Goal: Task Accomplishment & Management: Use online tool/utility

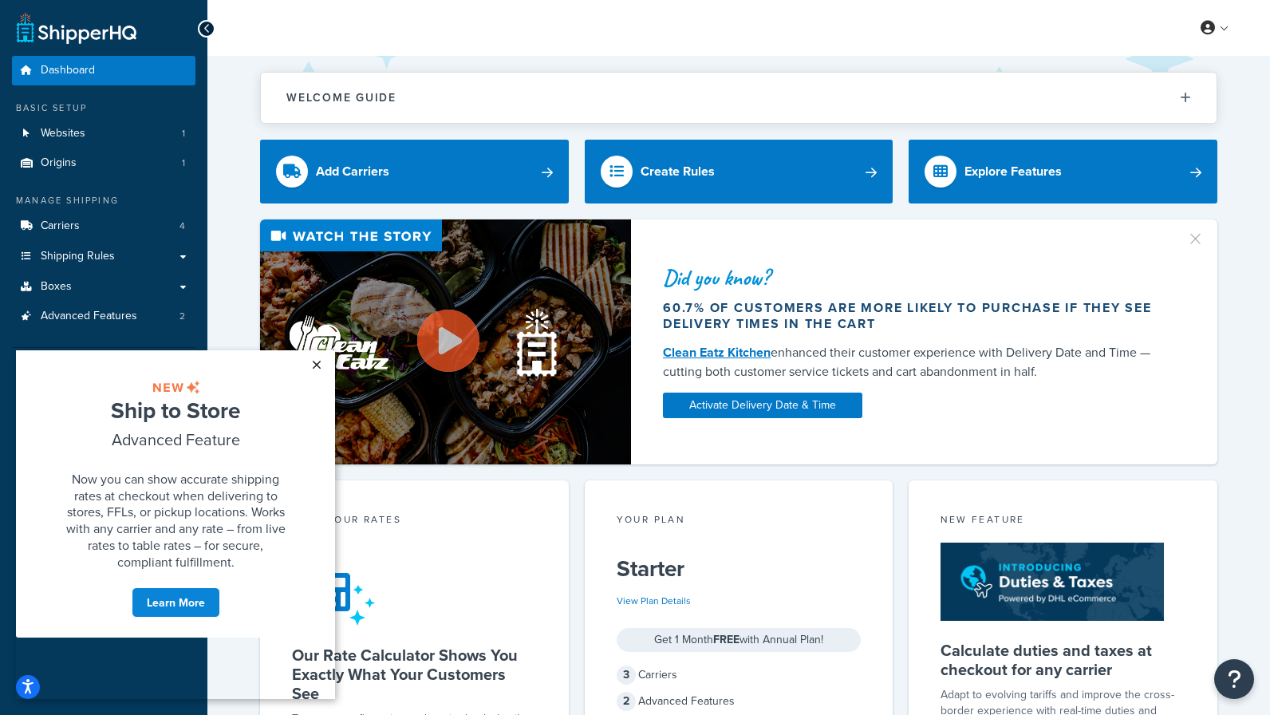
click at [317, 361] on link "×" at bounding box center [316, 364] width 28 height 29
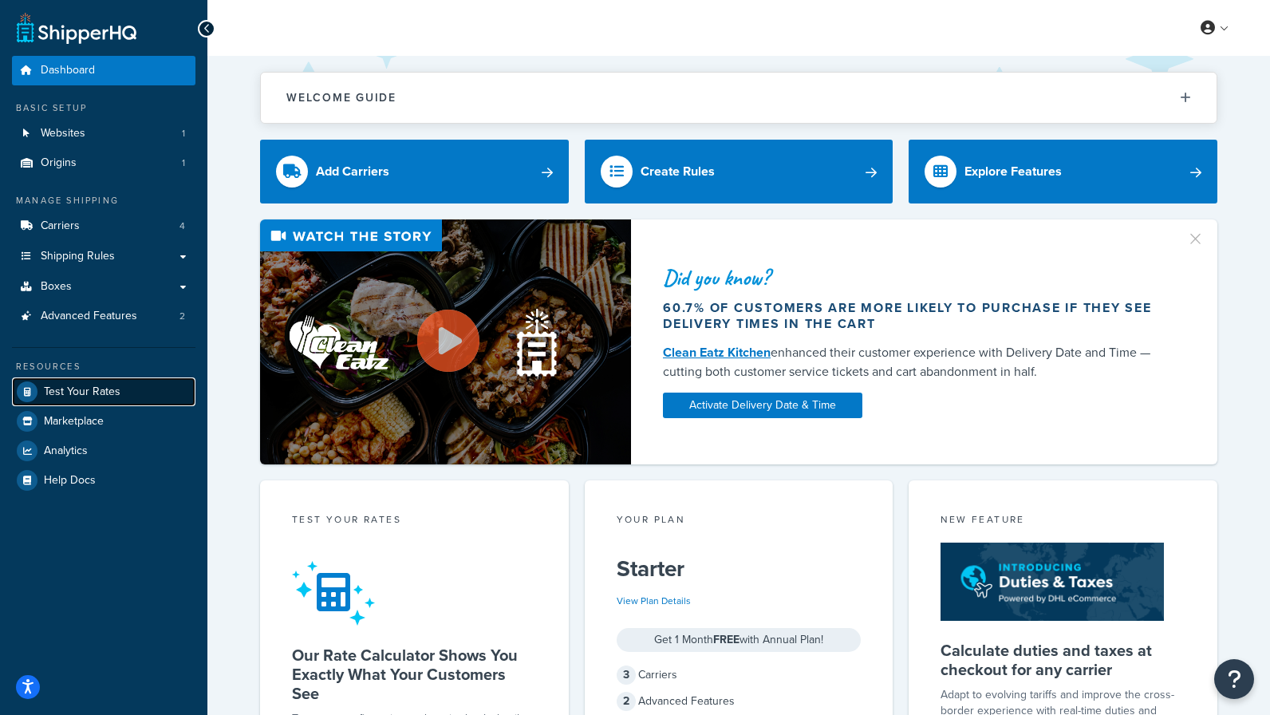
click at [99, 395] on span "Test Your Rates" at bounding box center [82, 392] width 77 height 14
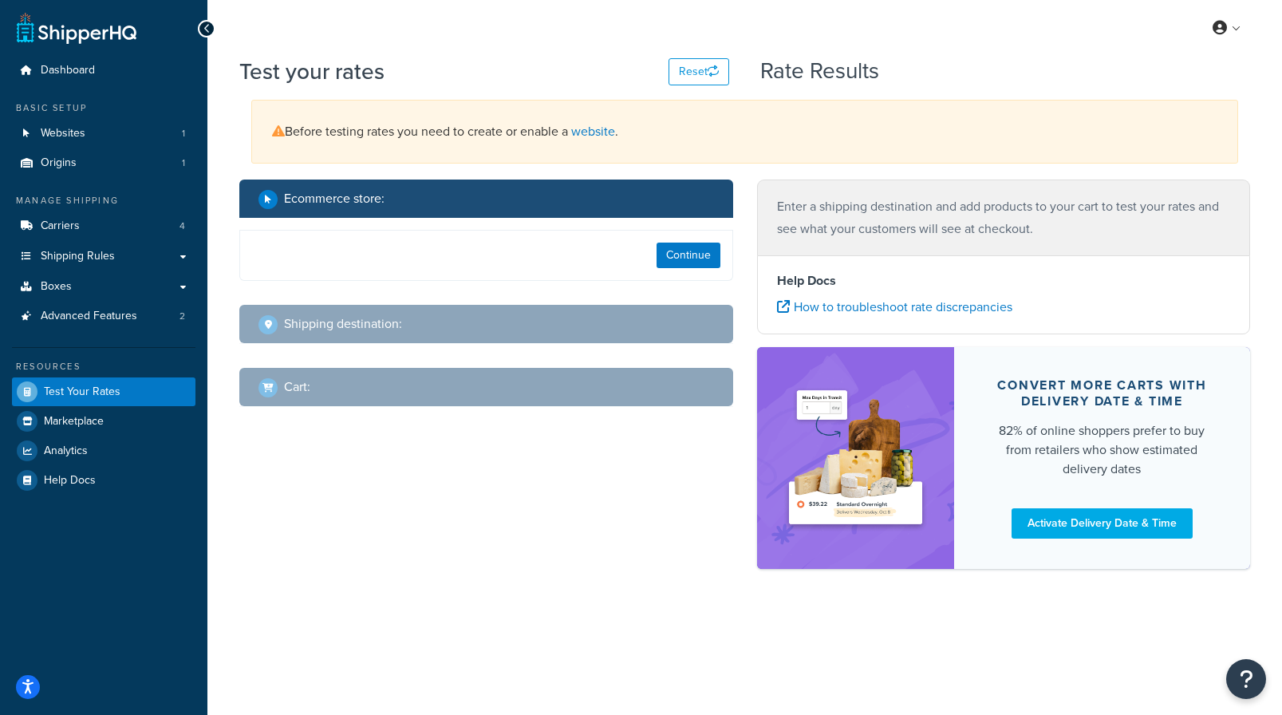
select select "[GEOGRAPHIC_DATA]"
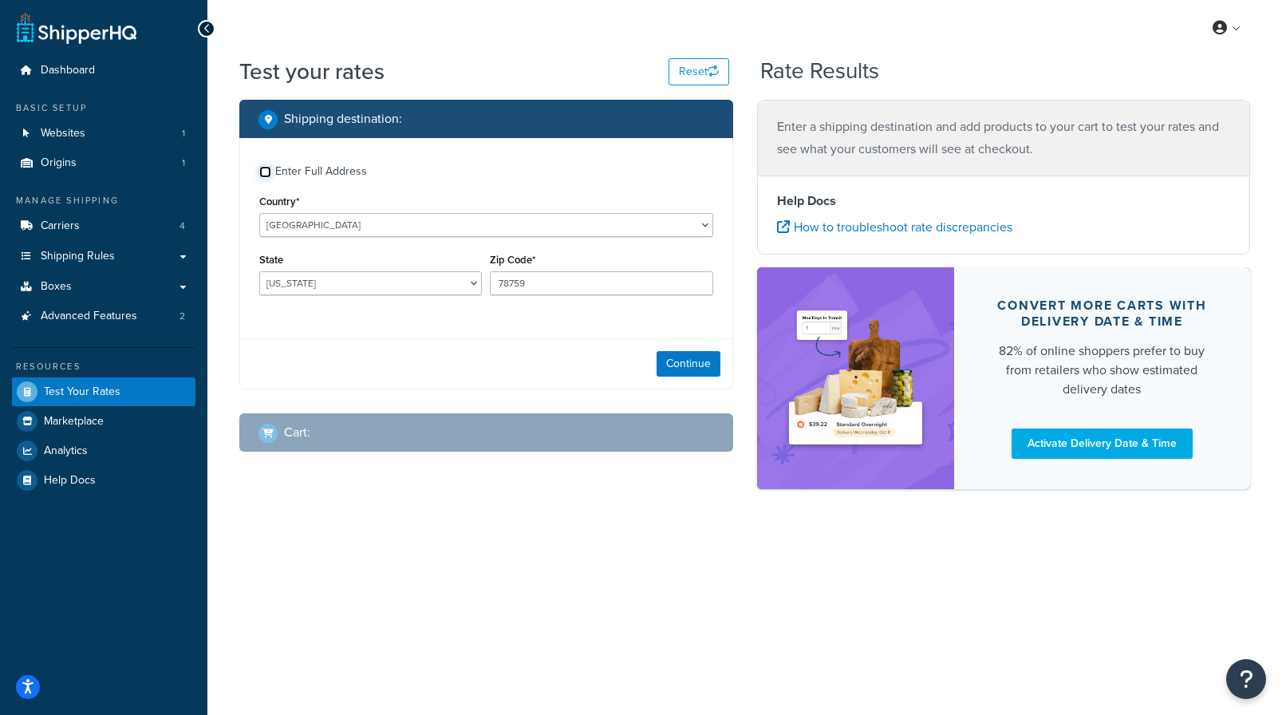
click at [264, 169] on input "Enter Full Address" at bounding box center [265, 172] width 12 height 12
checkbox input "true"
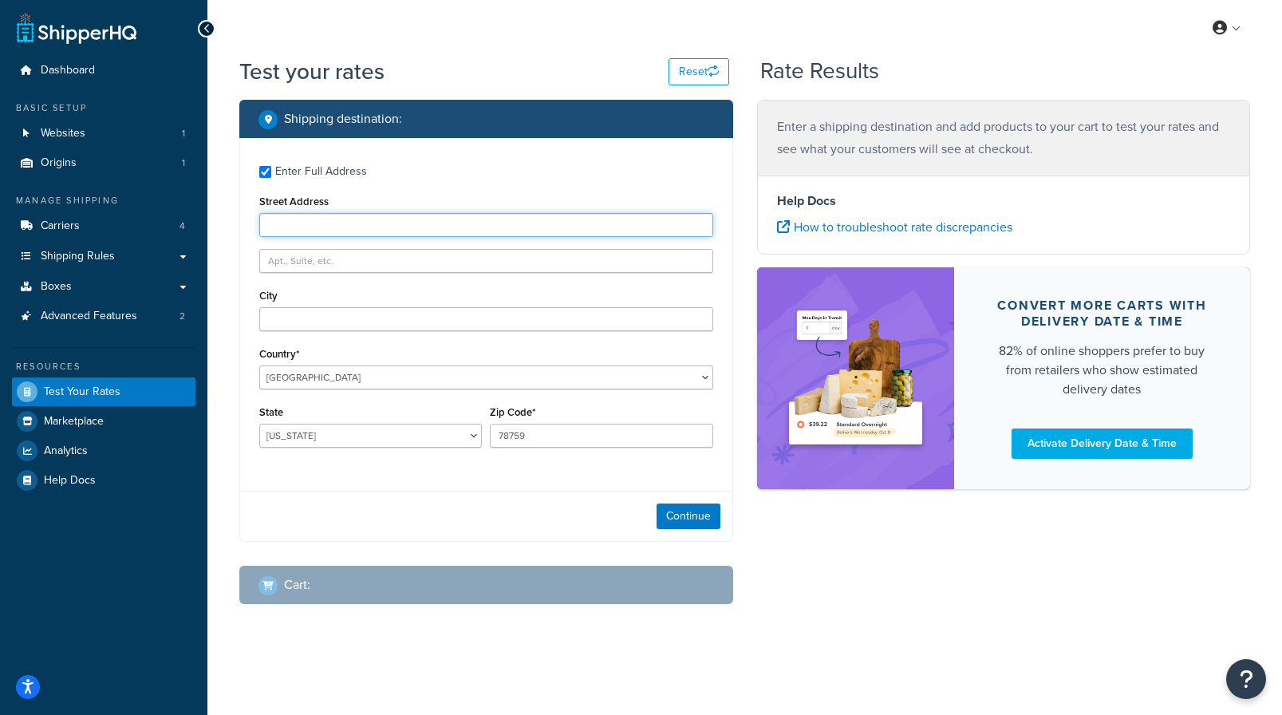
click at [305, 222] on input "Street Address" at bounding box center [486, 225] width 454 height 24
paste input "[STREET_ADDRESS]"
type input "[STREET_ADDRESS]"
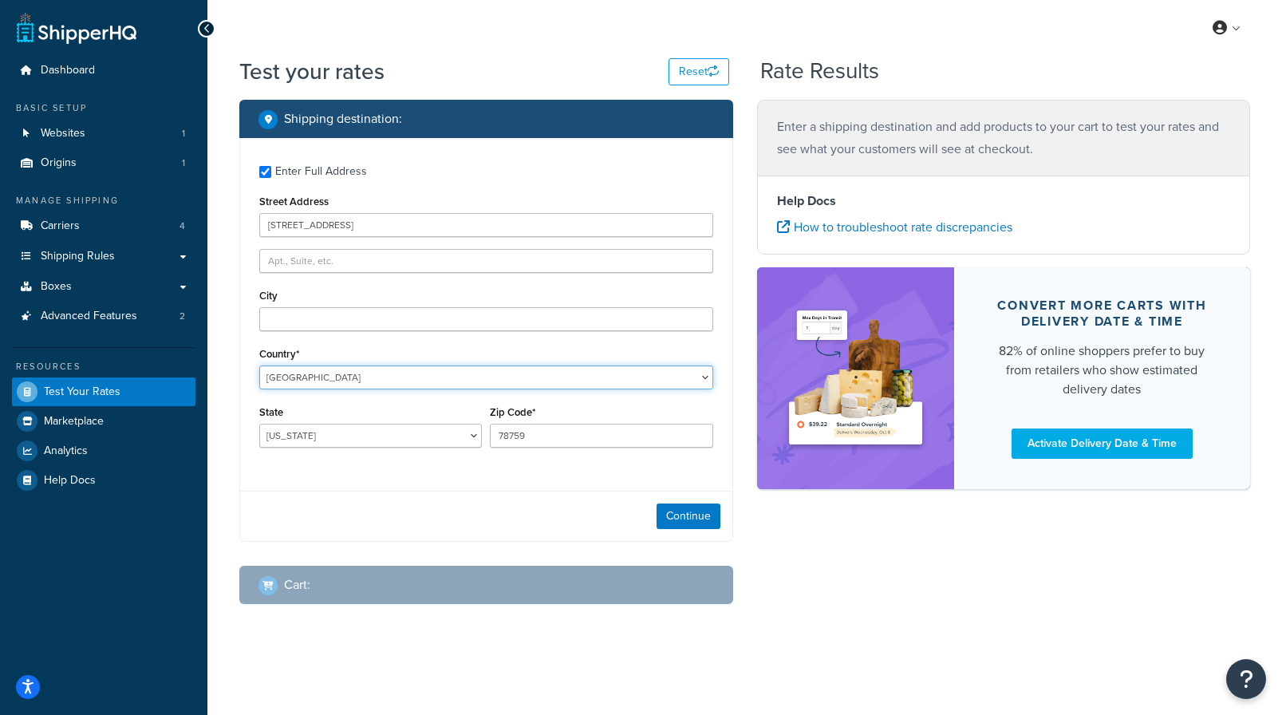
click at [701, 381] on select "[GEOGRAPHIC_DATA] [GEOGRAPHIC_DATA] [GEOGRAPHIC_DATA] [GEOGRAPHIC_DATA] [GEOGRA…" at bounding box center [486, 378] width 454 height 24
select select "CA"
click at [259, 366] on select "[GEOGRAPHIC_DATA] [GEOGRAPHIC_DATA] [GEOGRAPHIC_DATA] [GEOGRAPHIC_DATA] [GEOGRA…" at bounding box center [486, 378] width 454 height 24
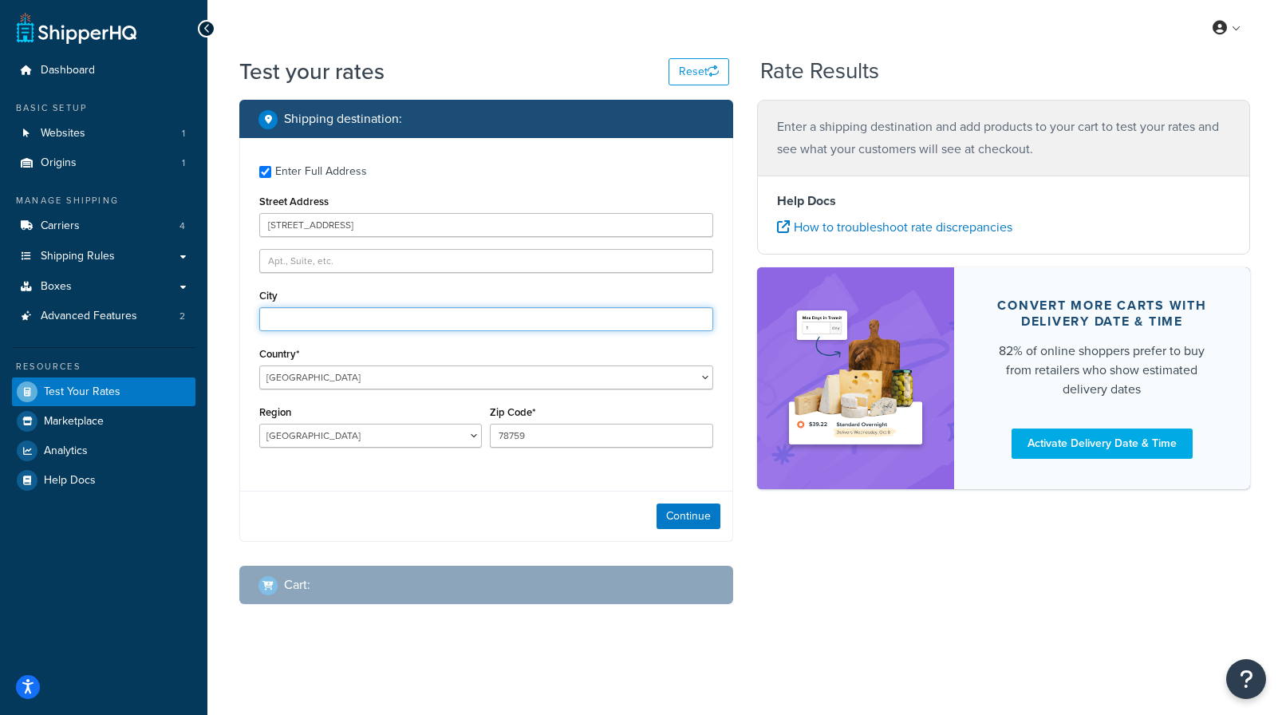
click at [322, 322] on input "City" at bounding box center [486, 319] width 454 height 24
click at [286, 317] on input "City" at bounding box center [486, 319] width 454 height 24
paste input "[GEOGRAPHIC_DATA]"
type input "[GEOGRAPHIC_DATA]"
click at [559, 362] on div "Country* [GEOGRAPHIC_DATA] [GEOGRAPHIC_DATA] [GEOGRAPHIC_DATA] [GEOGRAPHIC_DATA…" at bounding box center [486, 366] width 454 height 46
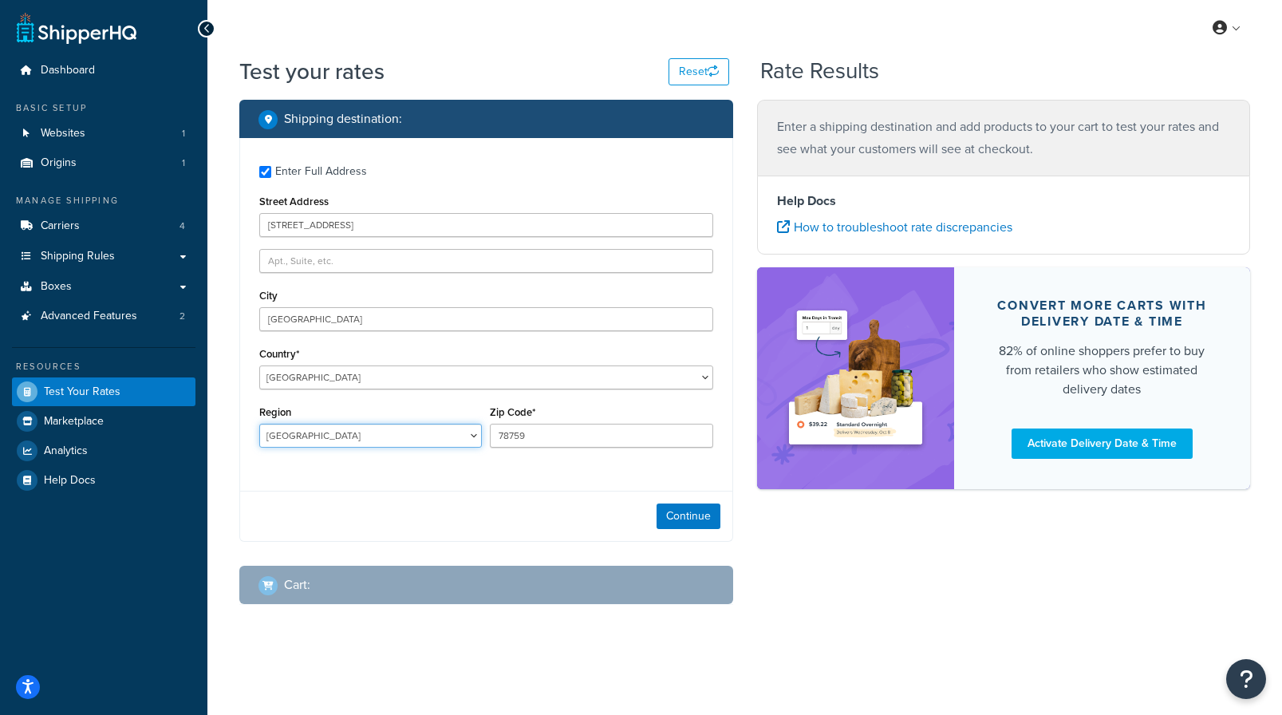
click at [349, 439] on select "[GEOGRAPHIC_DATA] [GEOGRAPHIC_DATA] [GEOGRAPHIC_DATA] [GEOGRAPHIC_DATA] [GEOGRA…" at bounding box center [370, 436] width 223 height 24
select select "QC"
click at [259, 424] on select "[GEOGRAPHIC_DATA] [GEOGRAPHIC_DATA] [GEOGRAPHIC_DATA] [GEOGRAPHIC_DATA] [GEOGRA…" at bounding box center [370, 436] width 223 height 24
click at [561, 445] on input "78759" at bounding box center [601, 436] width 223 height 24
drag, startPoint x: 549, startPoint y: 434, endPoint x: 450, endPoint y: 428, distance: 99.2
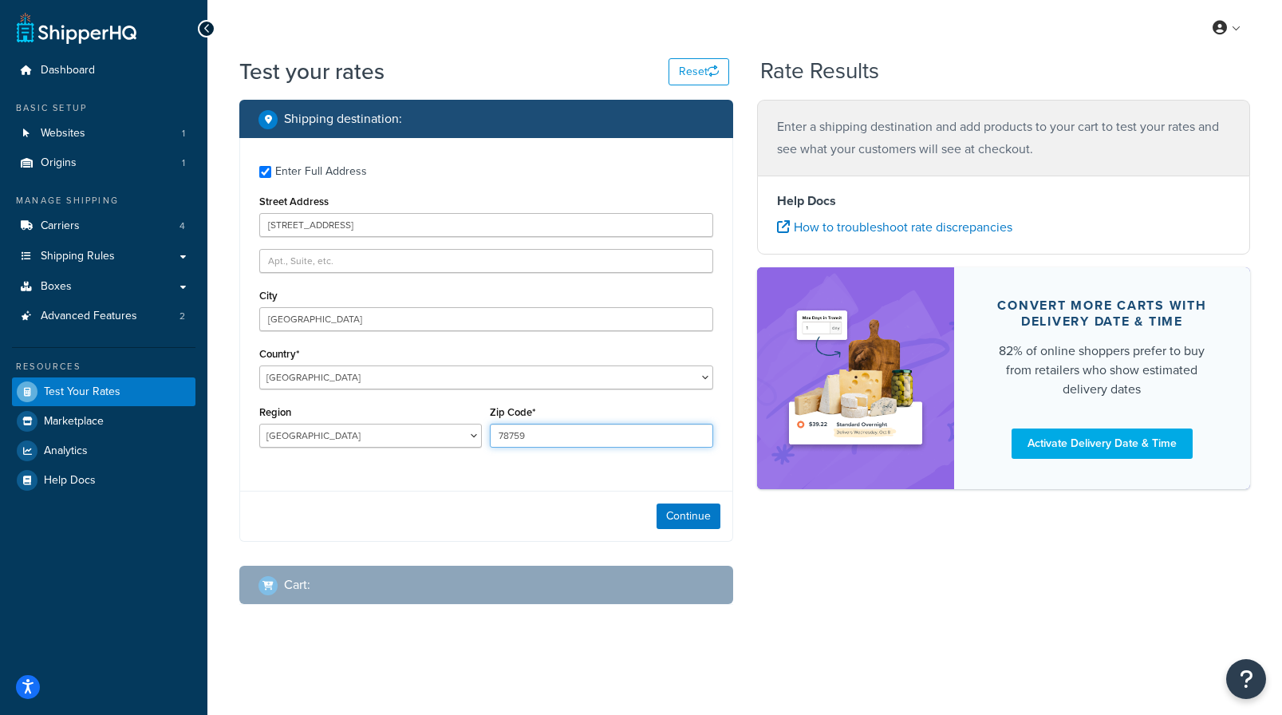
click at [450, 428] on div "Region [GEOGRAPHIC_DATA] [GEOGRAPHIC_DATA] [GEOGRAPHIC_DATA] [GEOGRAPHIC_DATA] …" at bounding box center [486, 430] width 462 height 58
paste input "H4S 1Y4"
type input "H4S 1Y4"
click at [696, 511] on button "Continue" at bounding box center [689, 517] width 64 height 26
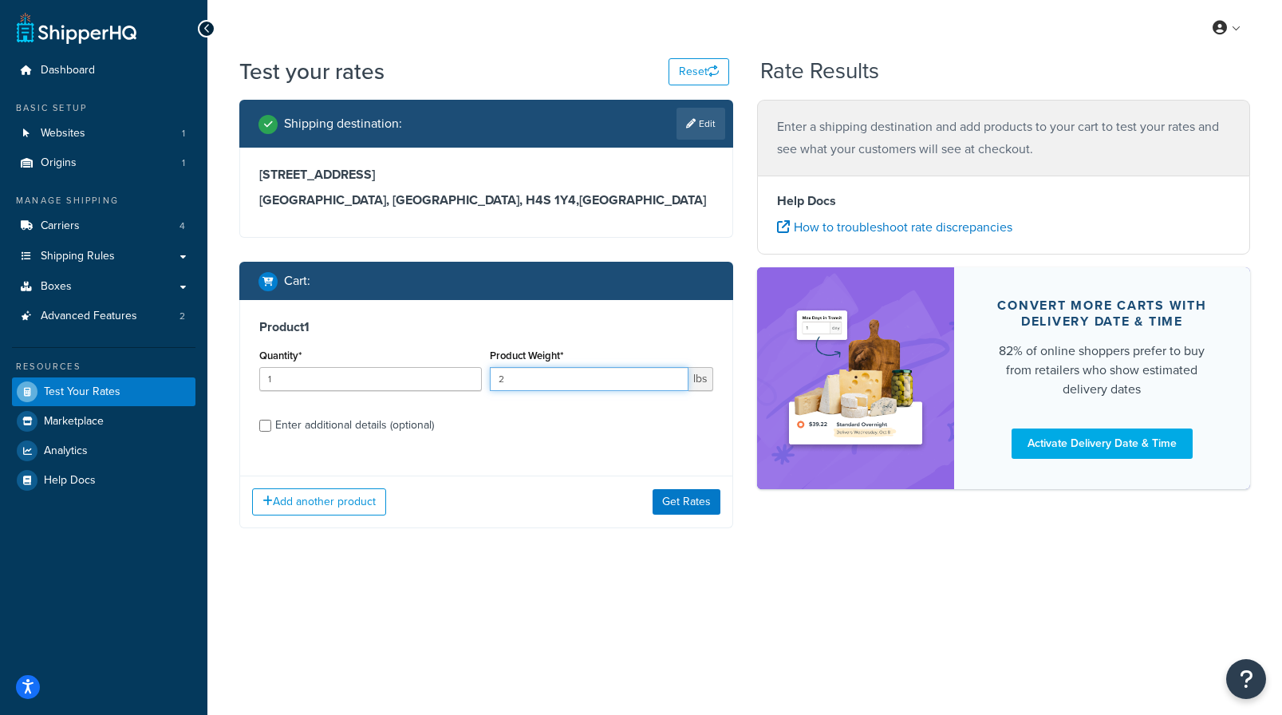
click at [675, 372] on input "2" at bounding box center [589, 379] width 198 height 24
click at [675, 372] on input "3" at bounding box center [589, 379] width 198 height 24
click at [675, 372] on input "4" at bounding box center [589, 379] width 198 height 24
click at [675, 371] on input "5" at bounding box center [589, 379] width 198 height 24
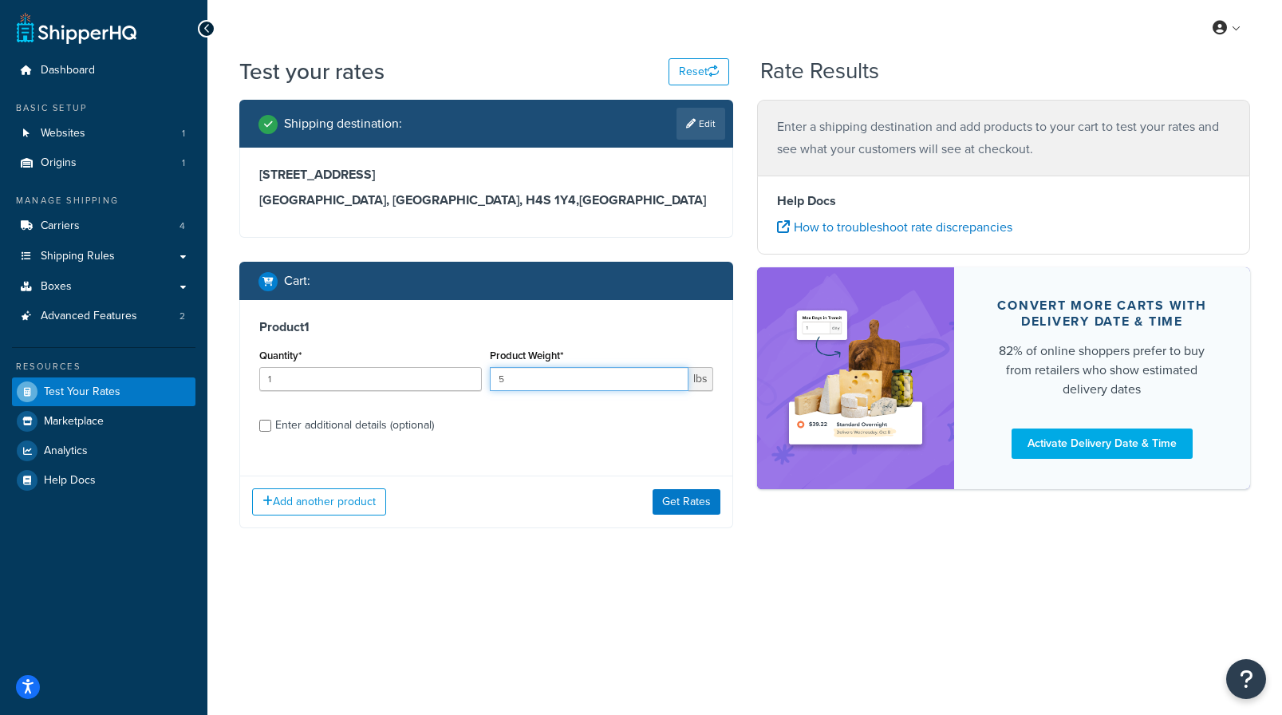
click at [675, 369] on input "5" at bounding box center [589, 379] width 198 height 24
click at [674, 371] on input "6" at bounding box center [589, 379] width 198 height 24
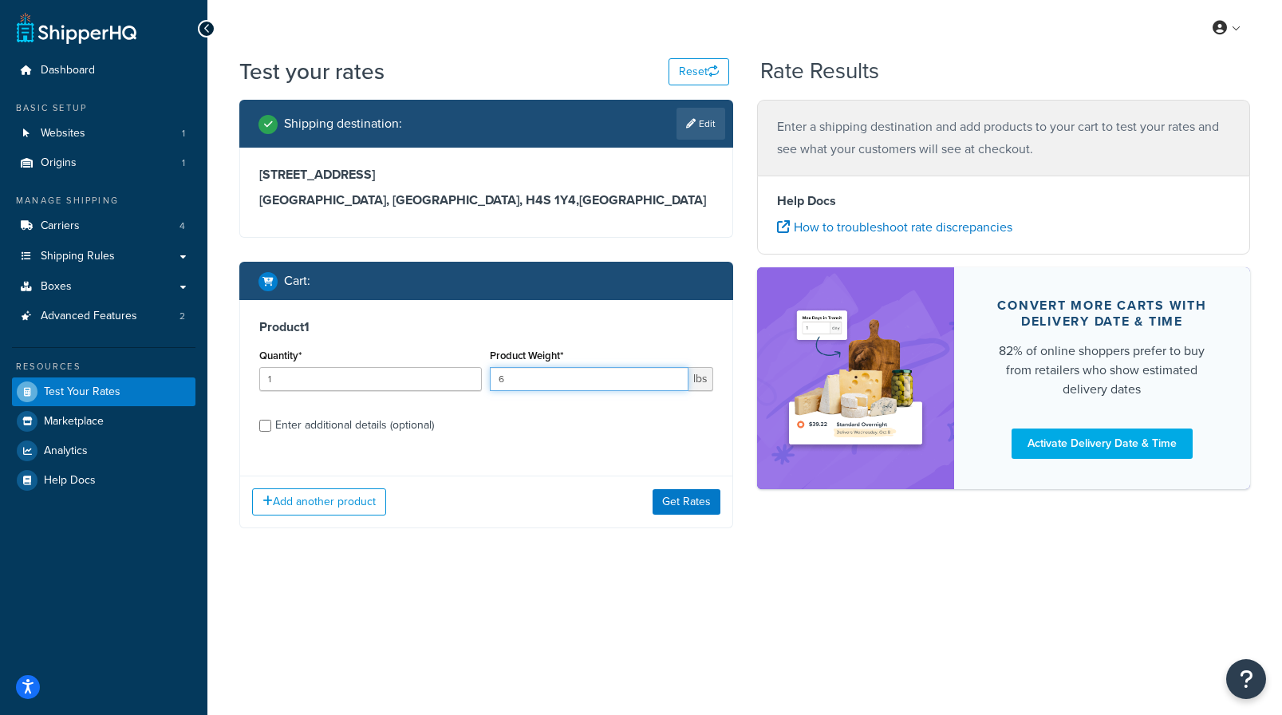
click at [674, 371] on input "6" at bounding box center [589, 379] width 198 height 24
click at [674, 376] on input "7" at bounding box center [589, 379] width 198 height 24
click at [674, 376] on input "8" at bounding box center [589, 379] width 198 height 24
click at [674, 377] on input "9" at bounding box center [589, 379] width 198 height 24
click at [674, 377] on input "10" at bounding box center [589, 379] width 198 height 24
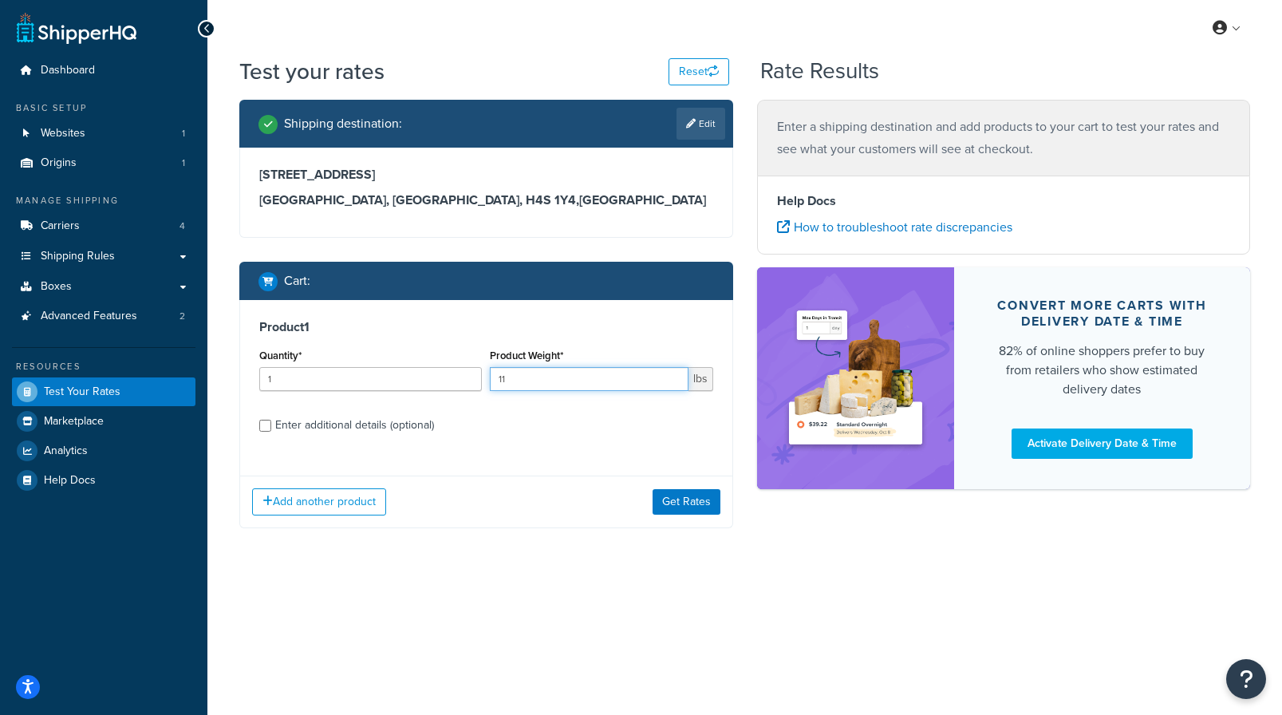
click at [674, 377] on input "11" at bounding box center [589, 379] width 198 height 24
click at [674, 377] on input "12" at bounding box center [589, 379] width 198 height 24
click at [674, 377] on input "13" at bounding box center [589, 379] width 198 height 24
click at [674, 377] on input "14" at bounding box center [589, 379] width 198 height 24
click at [674, 377] on input "15" at bounding box center [589, 379] width 198 height 24
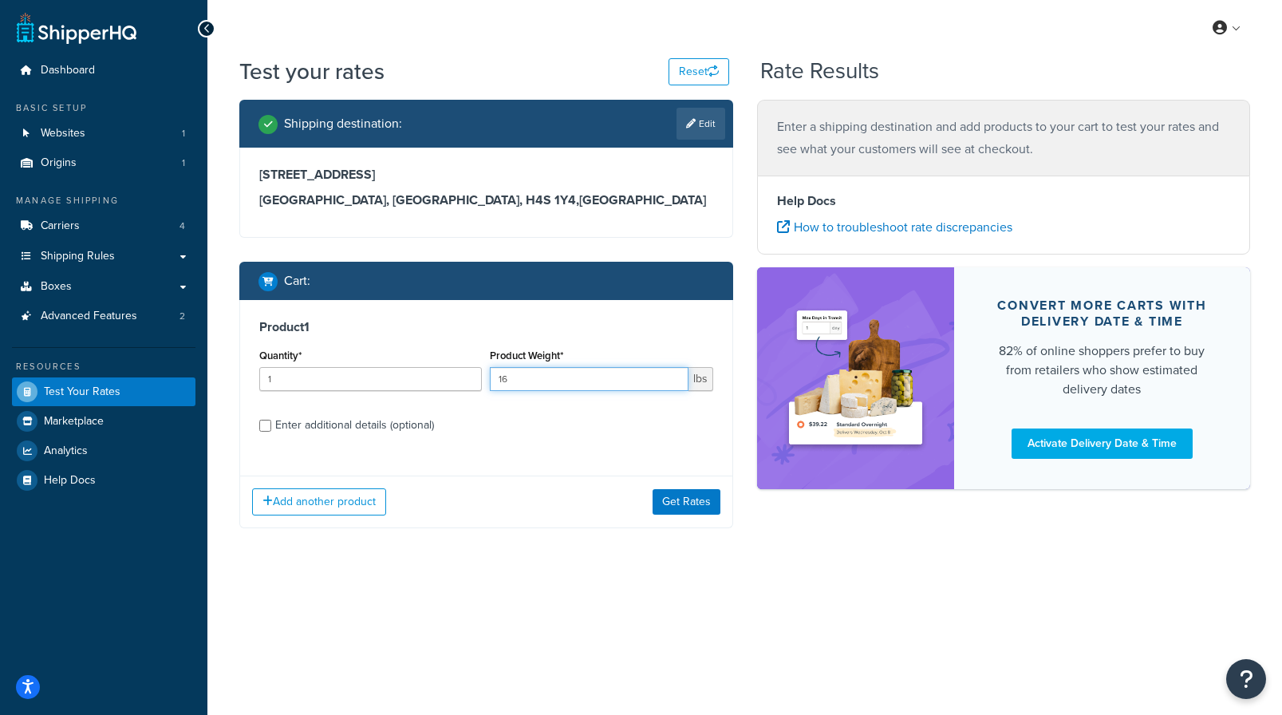
click at [674, 377] on input "16" at bounding box center [589, 379] width 198 height 24
click at [674, 377] on input "17" at bounding box center [589, 379] width 198 height 24
click at [674, 377] on input "18" at bounding box center [589, 379] width 198 height 24
type input "19"
click at [674, 377] on input "19" at bounding box center [589, 379] width 198 height 24
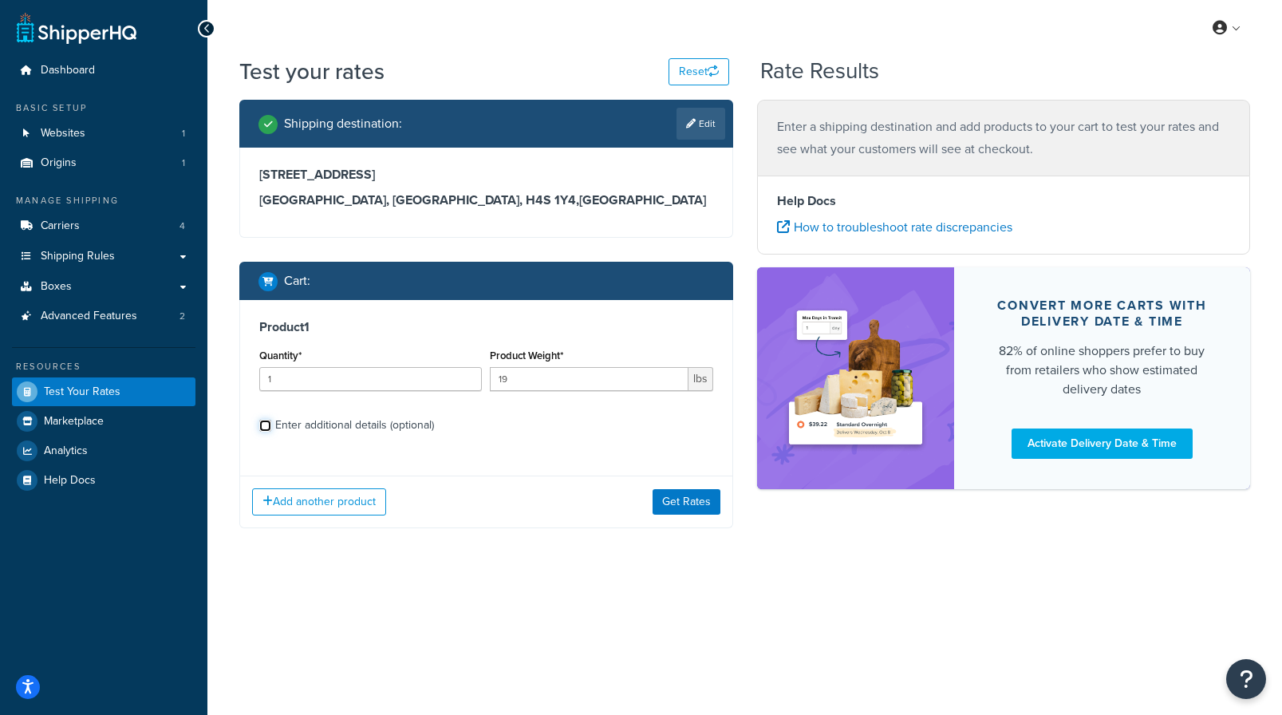
click at [267, 424] on input "Enter additional details (optional)" at bounding box center [265, 426] width 12 height 12
checkbox input "true"
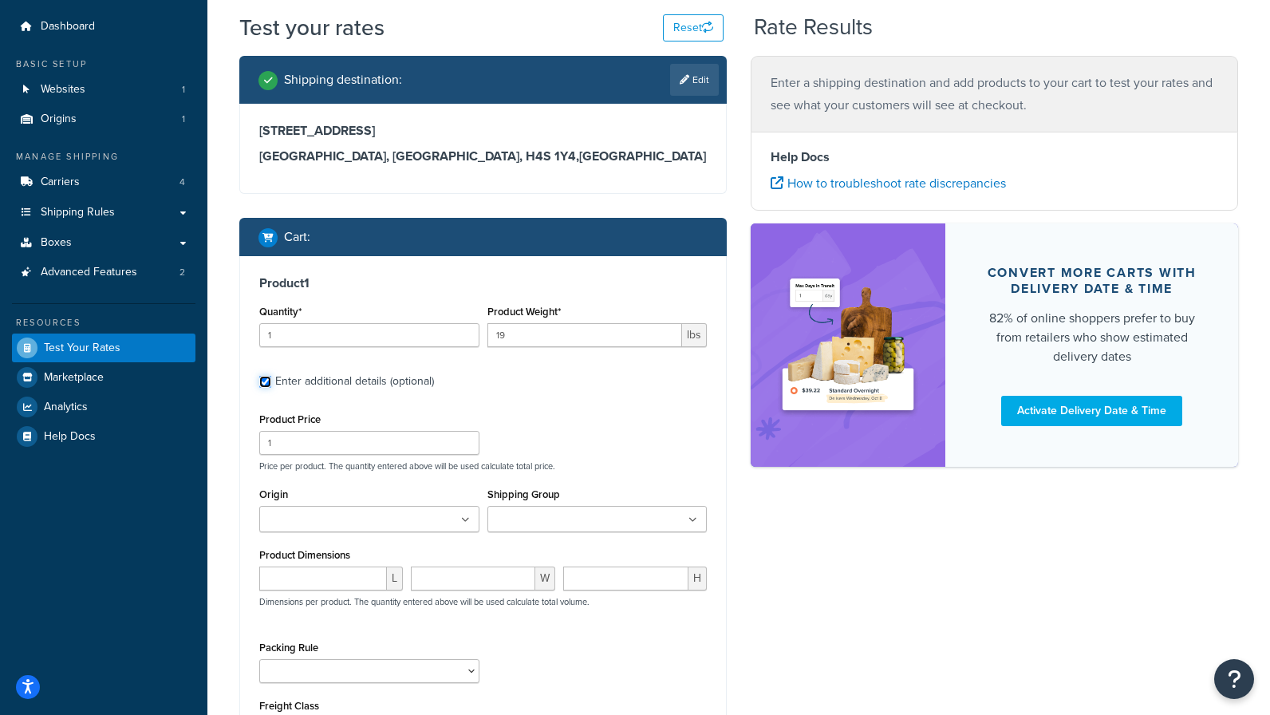
scroll to position [80, 0]
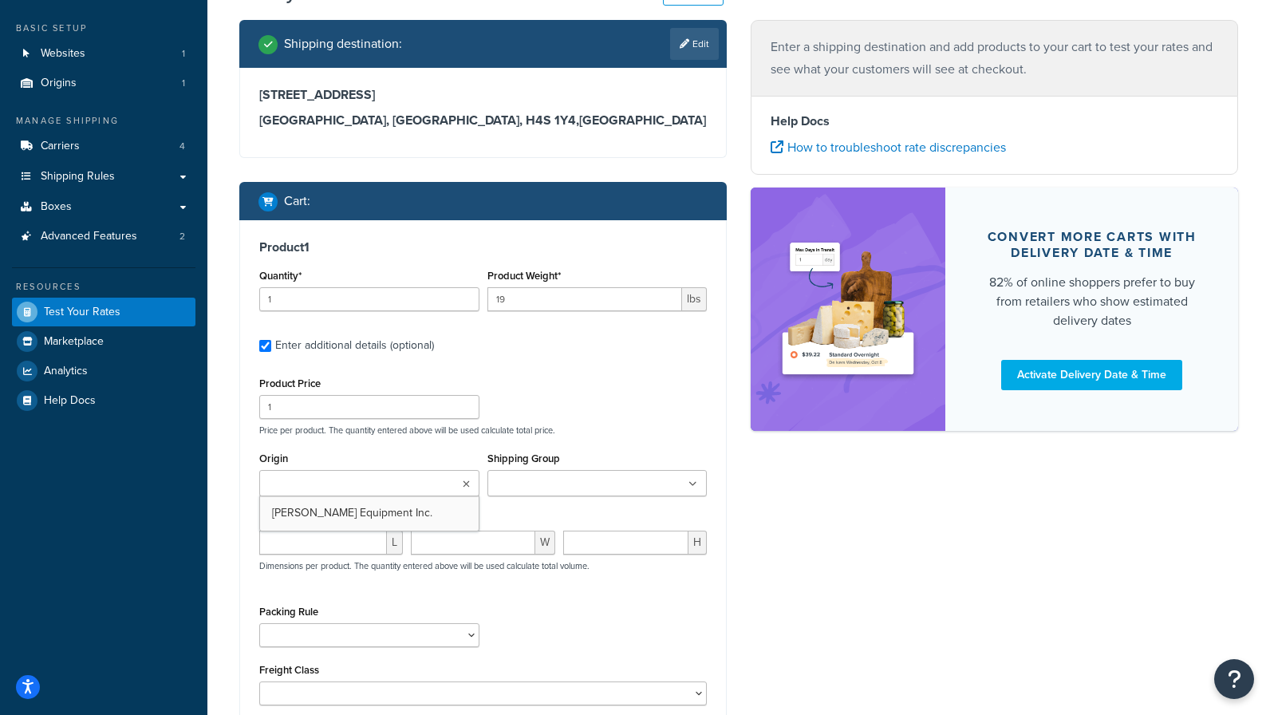
click at [463, 481] on icon at bounding box center [466, 485] width 7 height 10
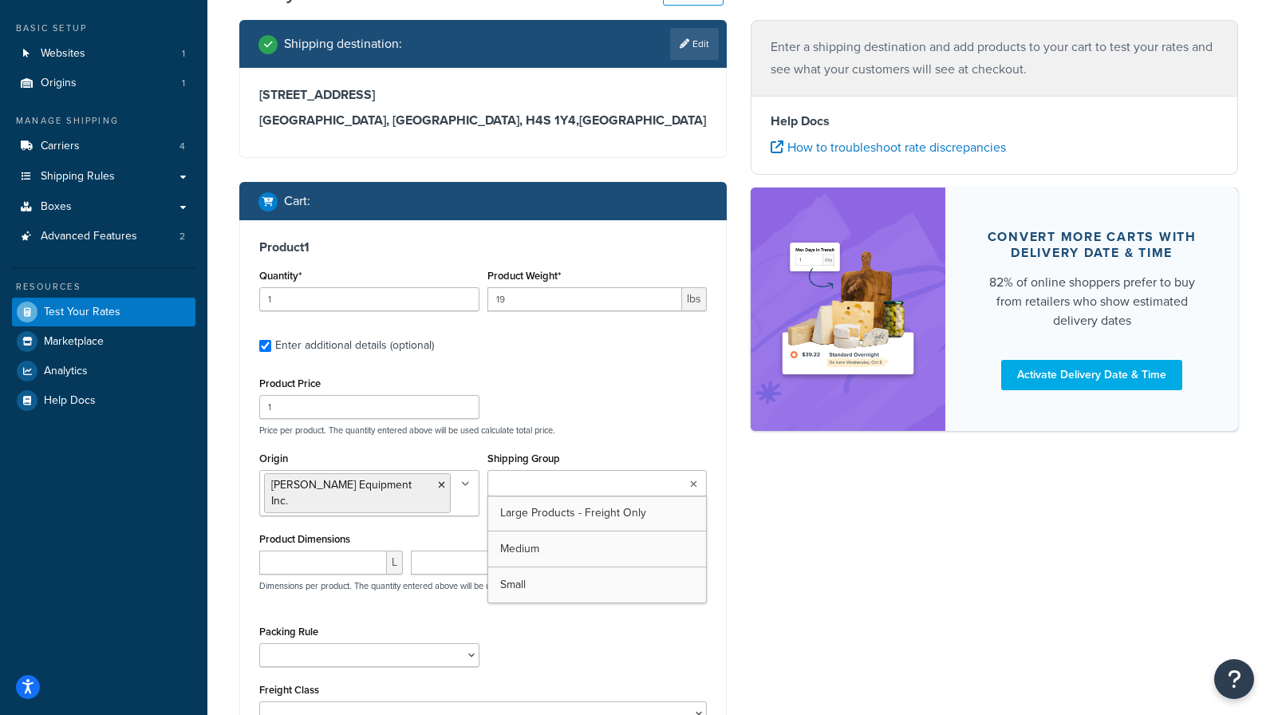
click at [690, 484] on ul at bounding box center [598, 483] width 220 height 26
click at [682, 429] on p "Price per product. The quantity entered above will be used calculate total pric…" at bounding box center [483, 430] width 456 height 11
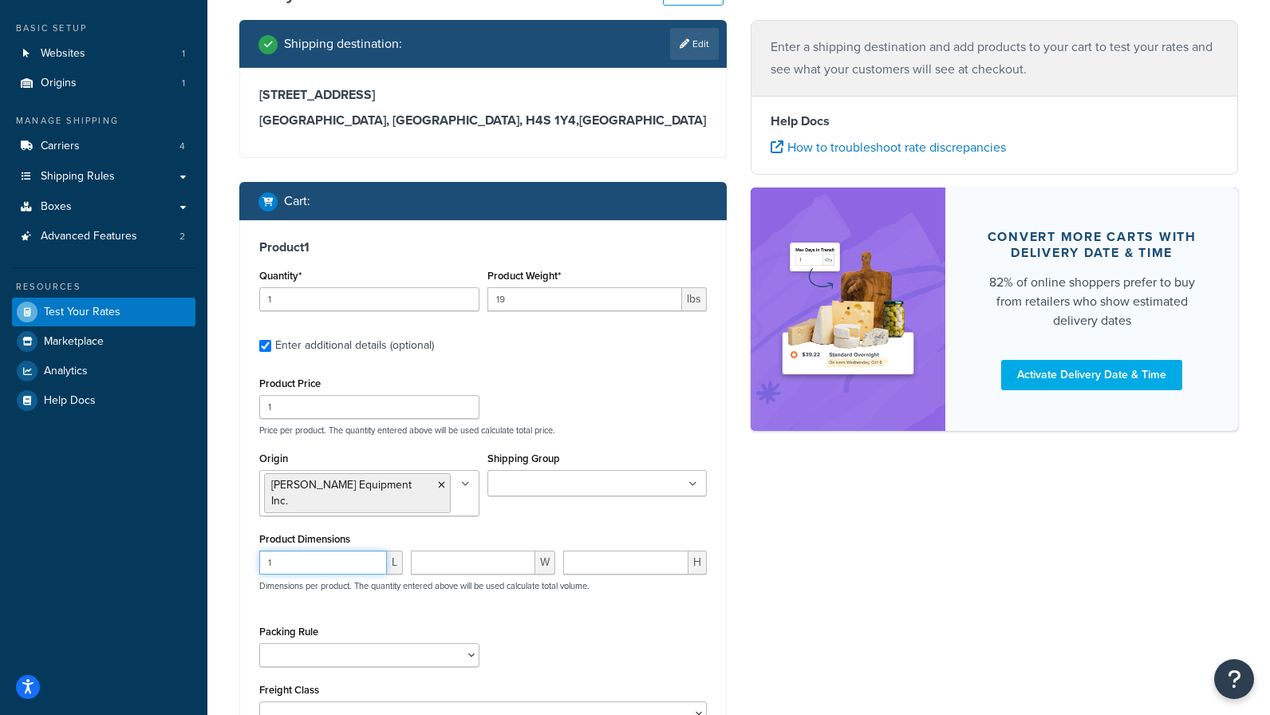
click at [374, 551] on input "1" at bounding box center [323, 563] width 128 height 24
click at [374, 551] on input "2" at bounding box center [323, 563] width 128 height 24
click at [374, 551] on input "3" at bounding box center [323, 563] width 128 height 24
click at [374, 551] on input "4" at bounding box center [323, 563] width 128 height 24
click at [374, 551] on input "5" at bounding box center [323, 563] width 128 height 24
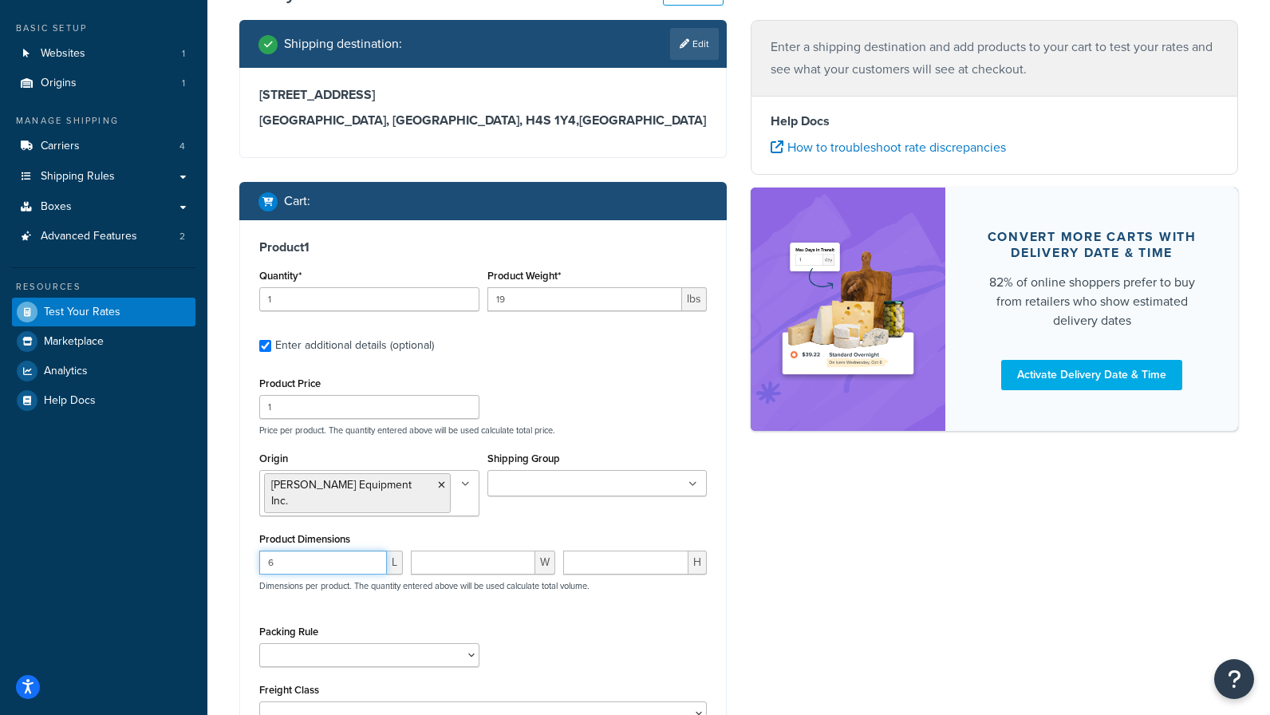
click at [374, 551] on input "6" at bounding box center [323, 563] width 128 height 24
click at [374, 551] on input "7" at bounding box center [323, 563] width 128 height 24
type input "8"
click at [374, 551] on input "8" at bounding box center [323, 563] width 128 height 24
type input "8"
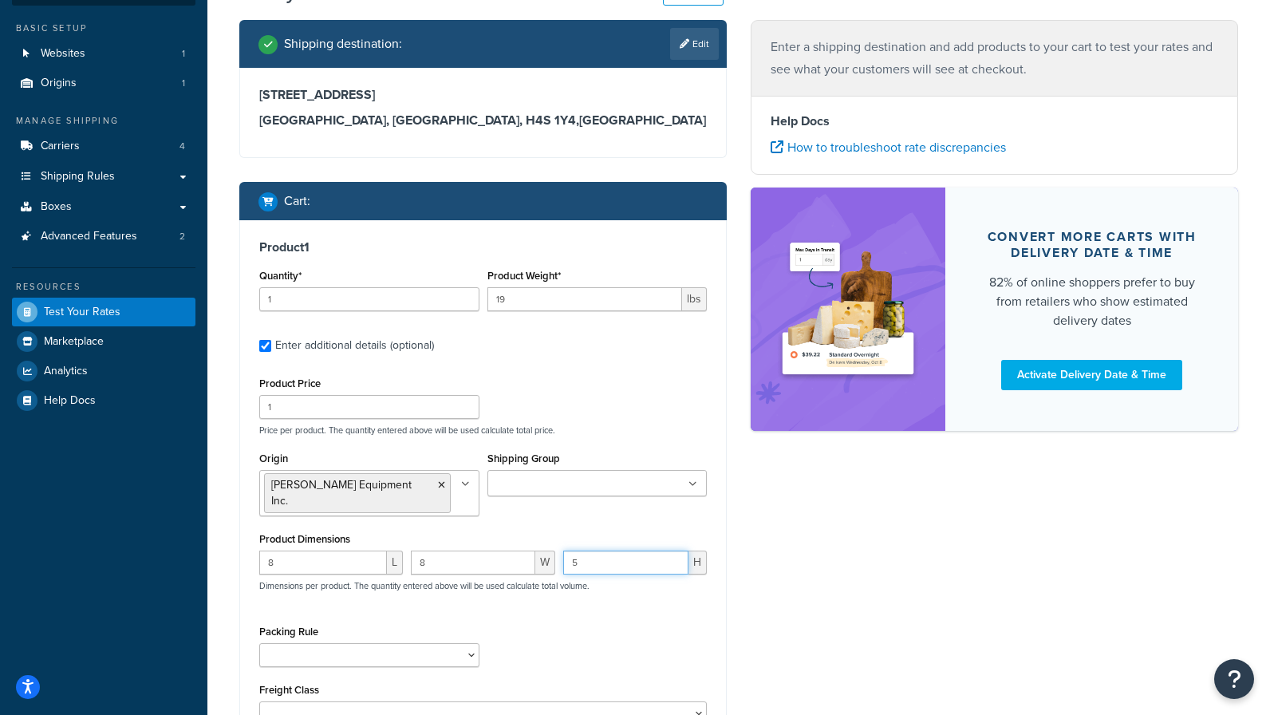
type input "5"
type input "8"
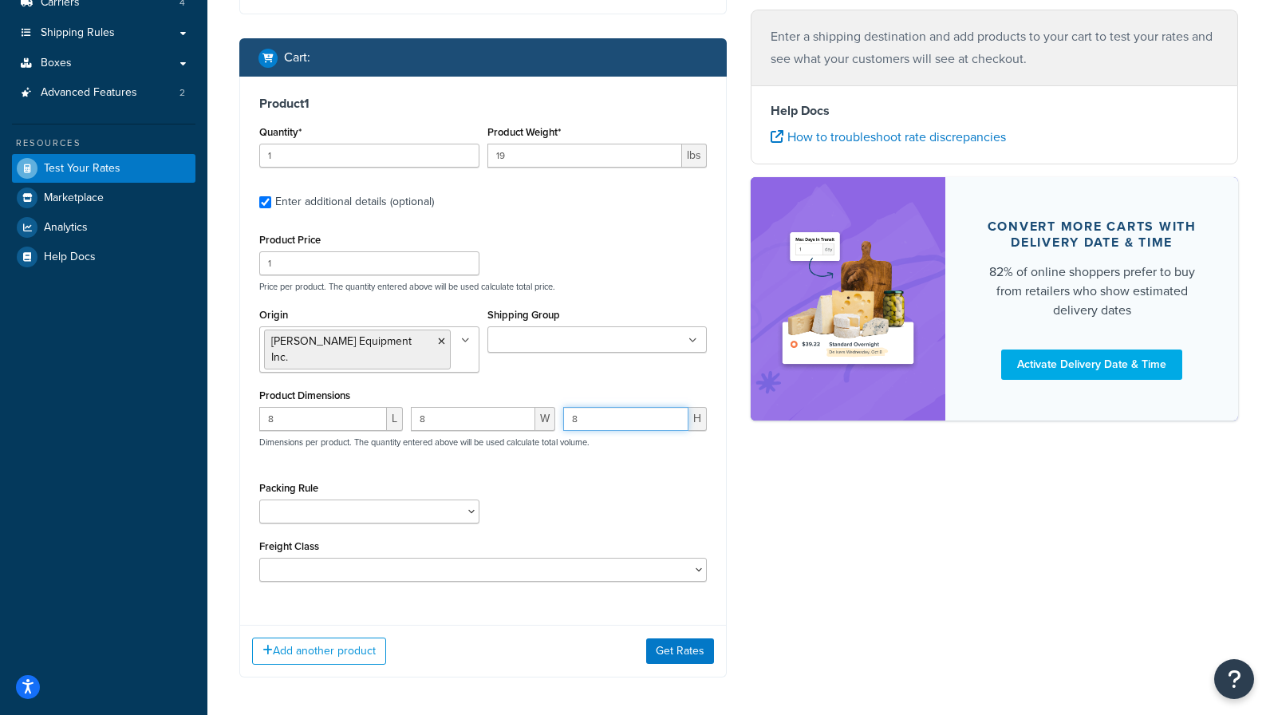
scroll to position [274, 0]
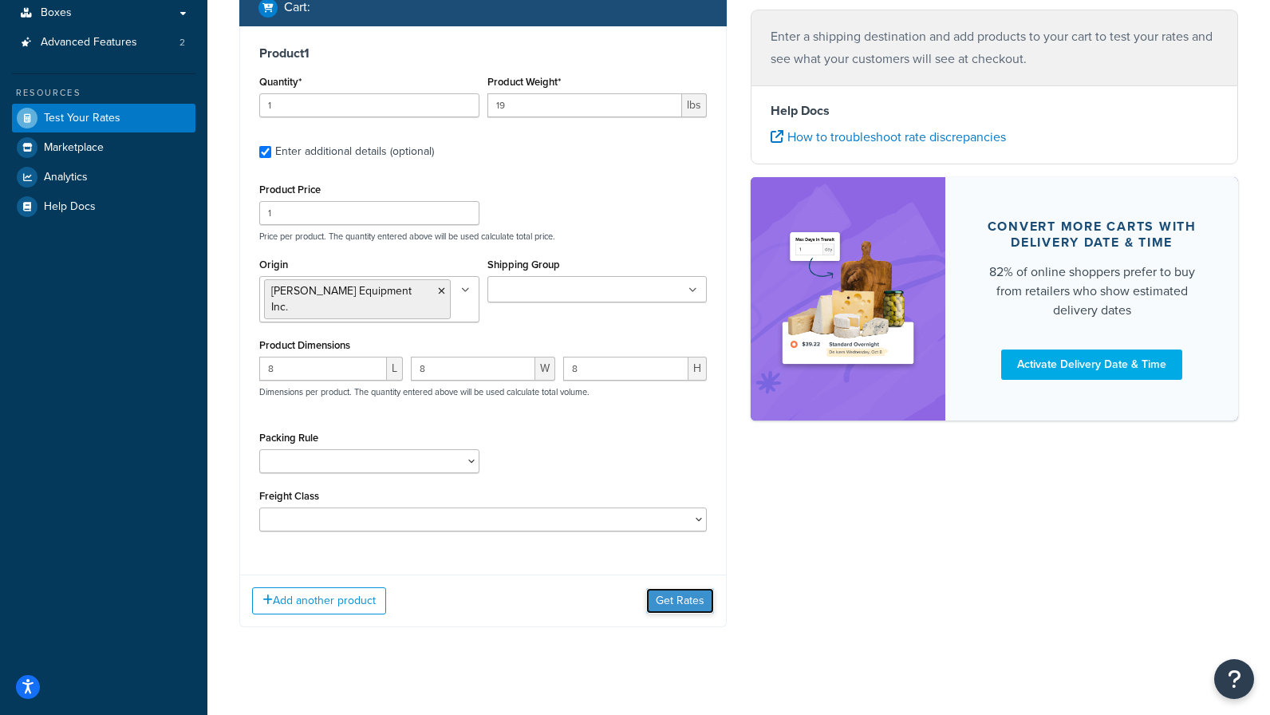
click at [686, 588] on button "Get Rates" at bounding box center [680, 601] width 68 height 26
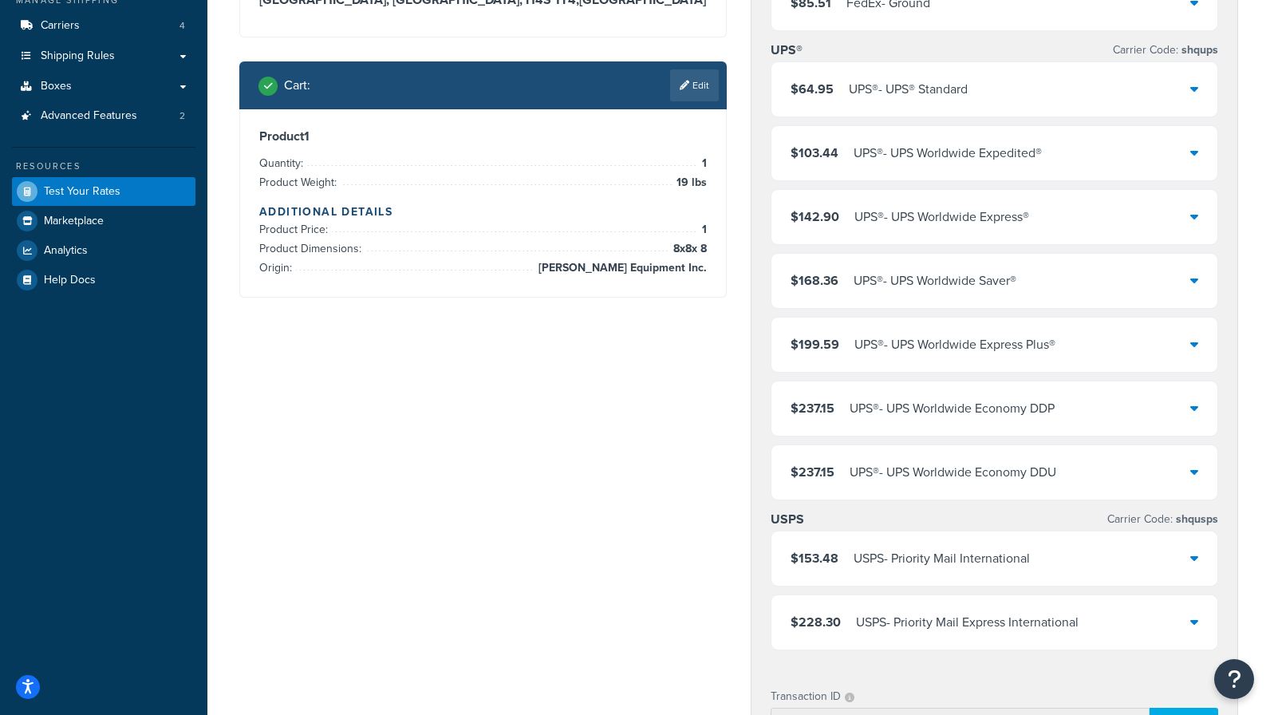
scroll to position [239, 0]
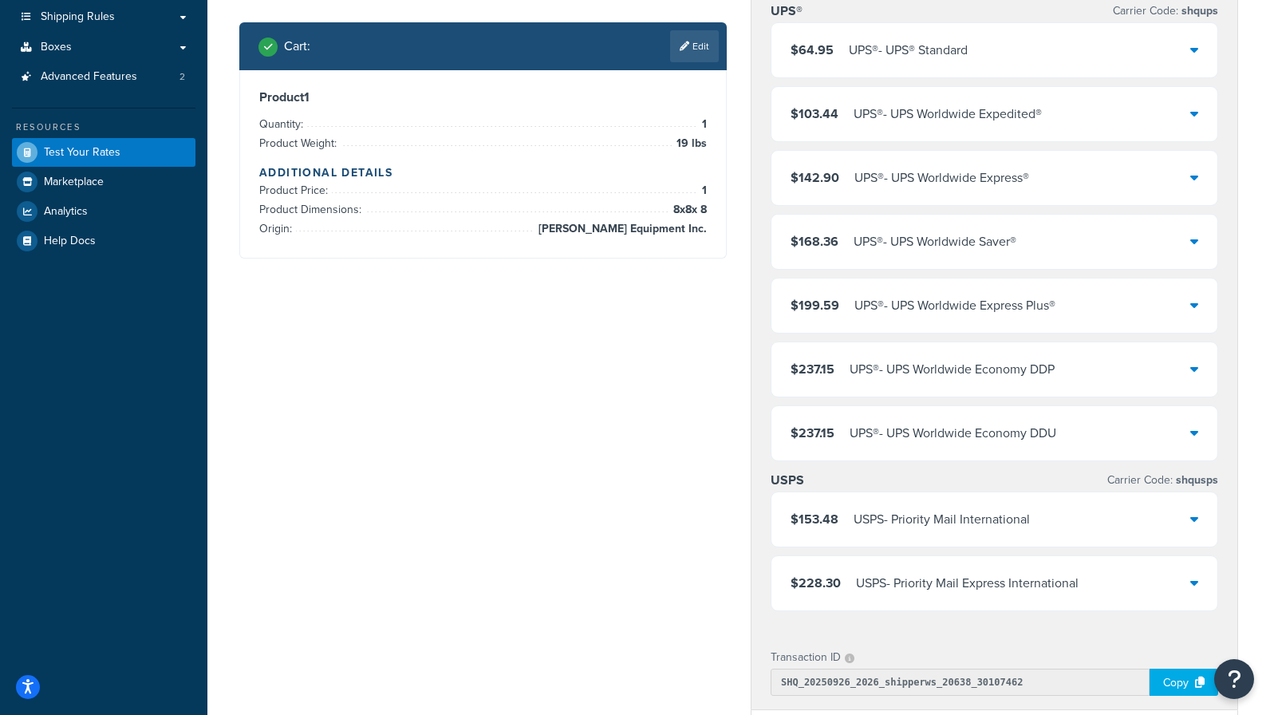
click at [1197, 115] on icon at bounding box center [1195, 113] width 8 height 13
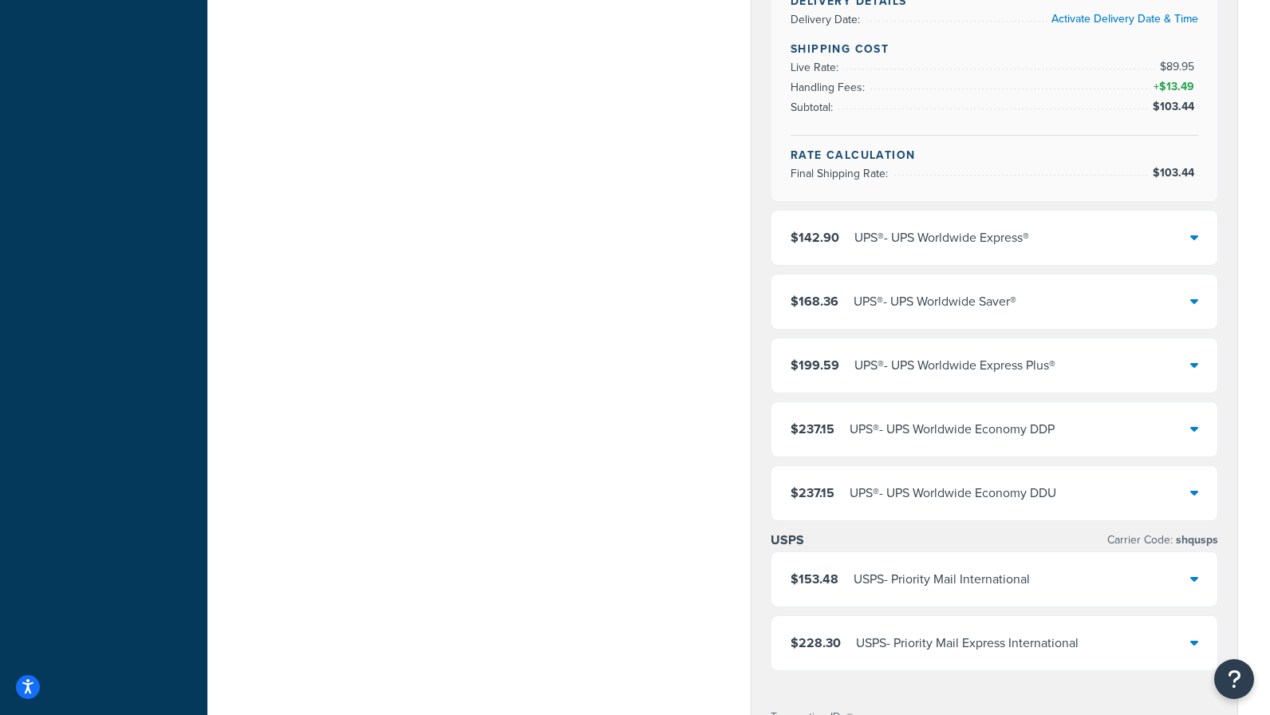
scroll to position [638, 0]
